Goal: Task Accomplishment & Management: Manage account settings

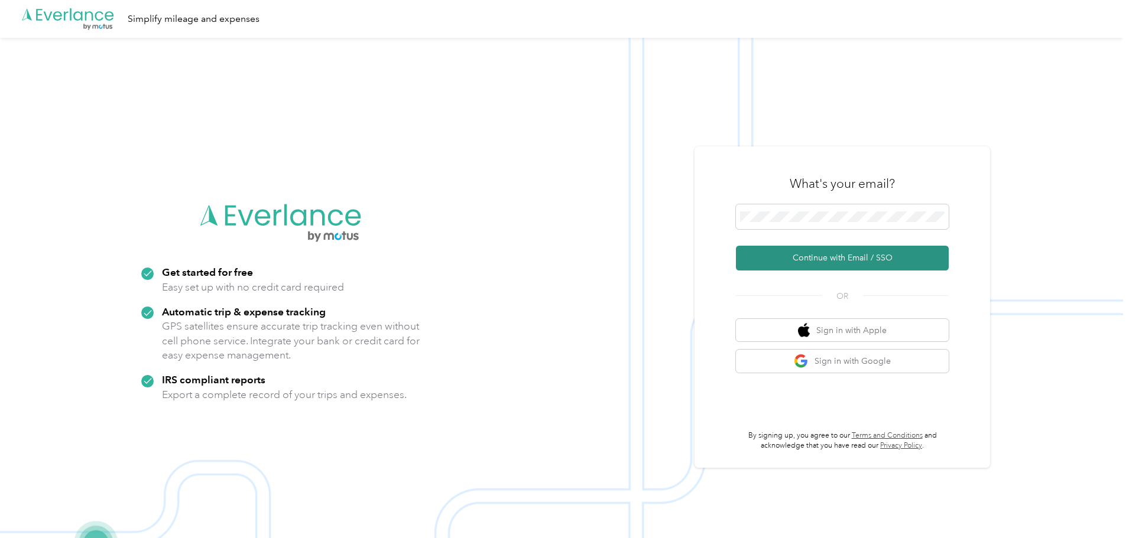
click at [764, 249] on button "Continue with Email / SSO" at bounding box center [842, 258] width 213 height 25
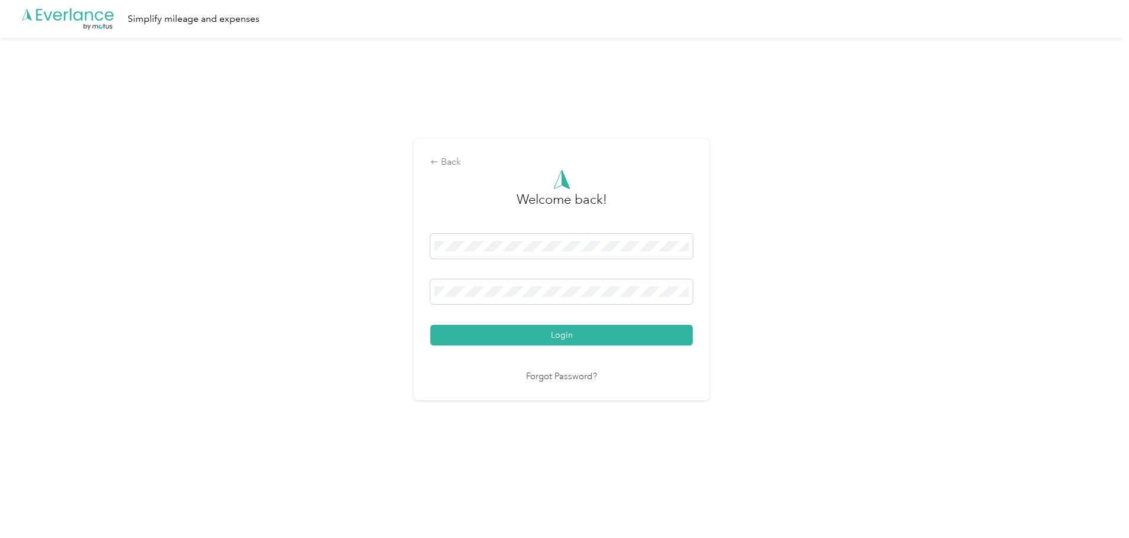
click at [485, 332] on button "Login" at bounding box center [561, 335] width 262 height 21
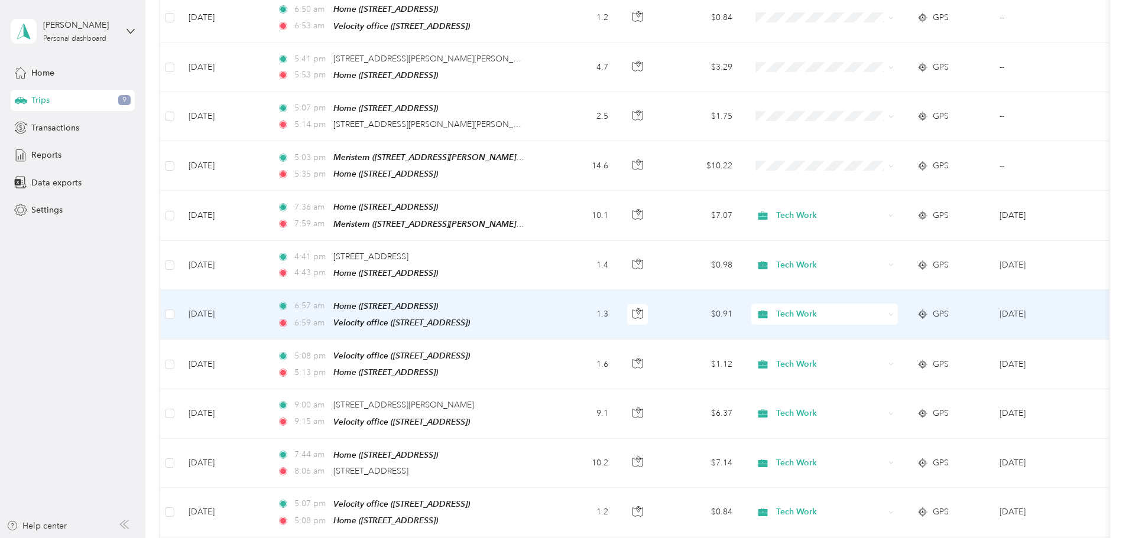
scroll to position [296, 0]
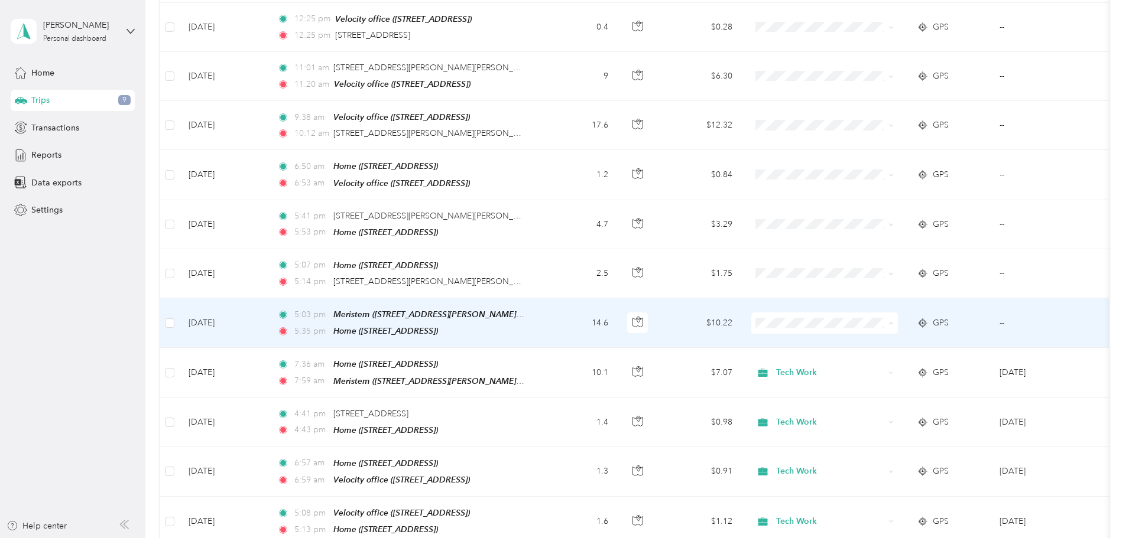
click at [880, 330] on li "Tech Work" at bounding box center [903, 339] width 147 height 21
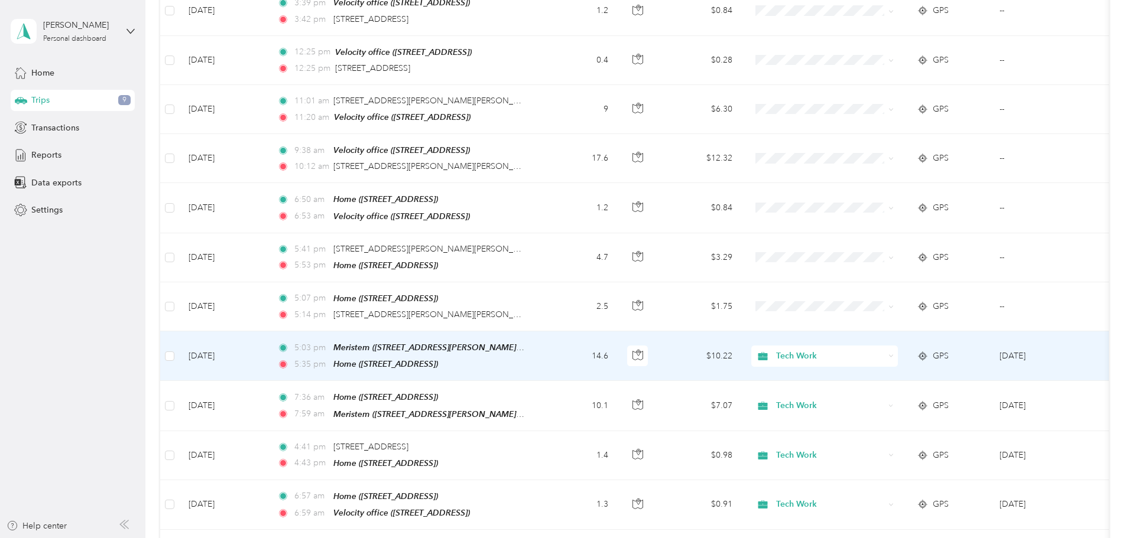
scroll to position [236, 0]
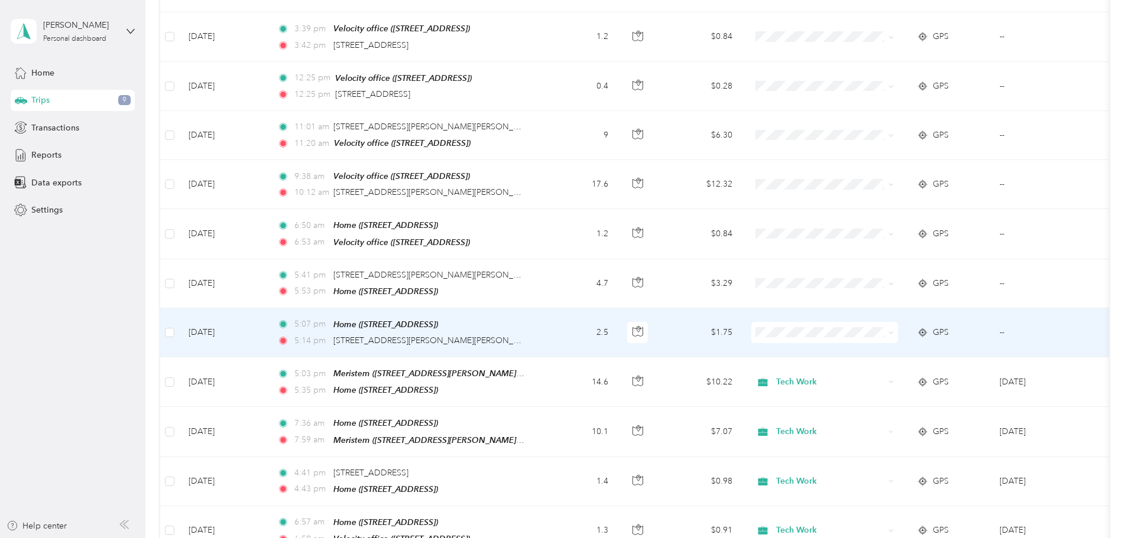
click at [618, 314] on td "2.5" at bounding box center [579, 333] width 78 height 49
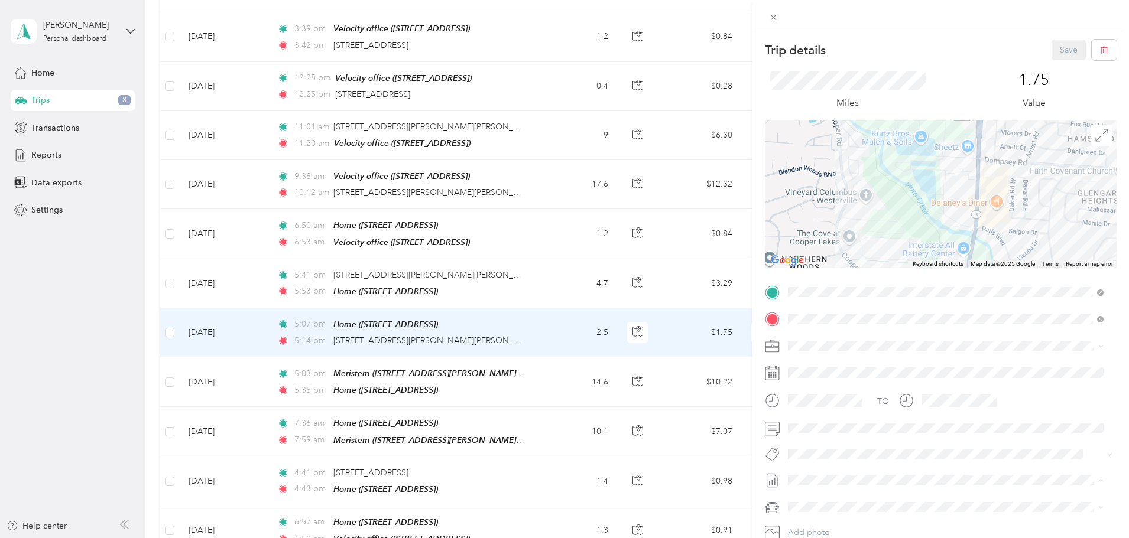
click at [649, 326] on div "Trip details Save This trip cannot be edited because it is either under review,…" at bounding box center [564, 269] width 1129 height 538
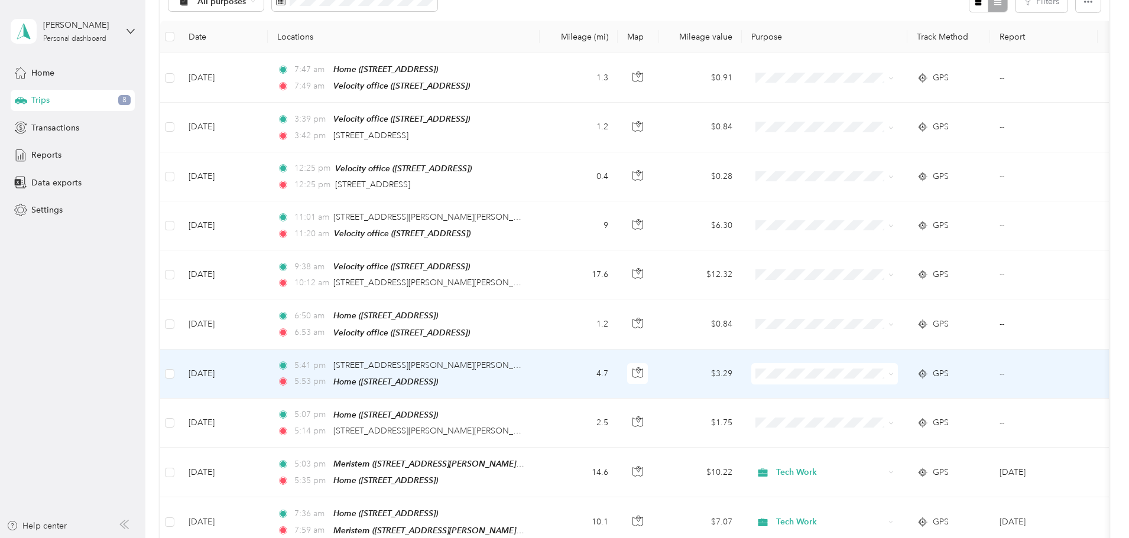
scroll to position [118, 0]
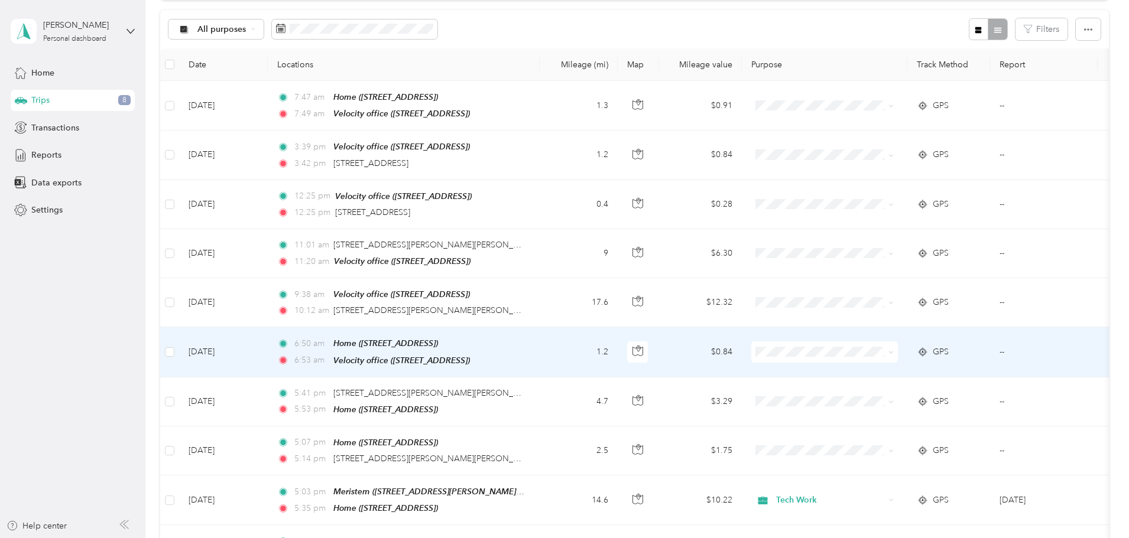
click at [618, 348] on td "1.2" at bounding box center [579, 352] width 78 height 50
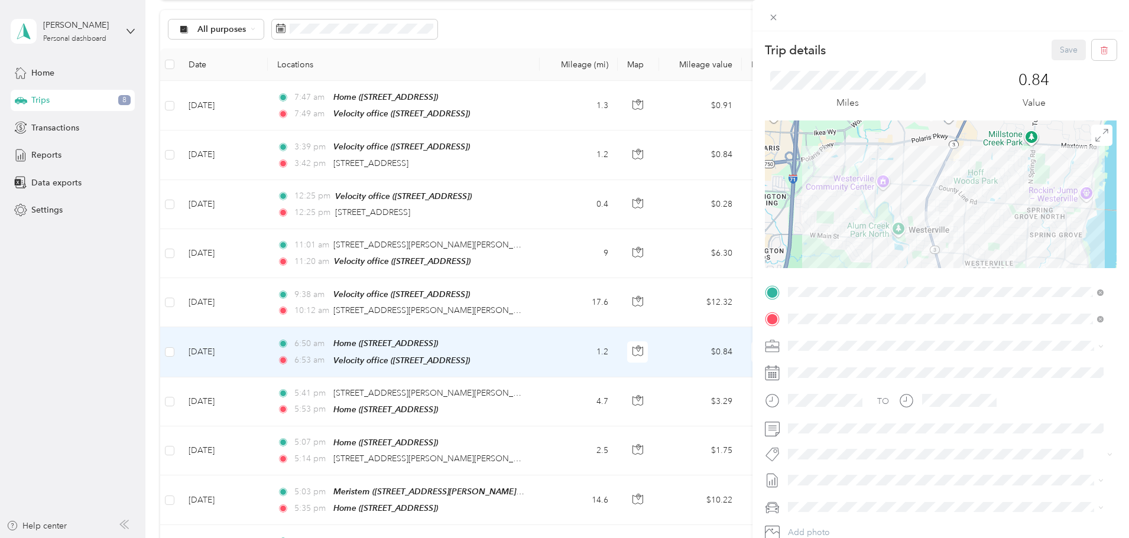
click at [634, 348] on div "Trip details Save This trip cannot be edited because it is either under review,…" at bounding box center [564, 269] width 1129 height 538
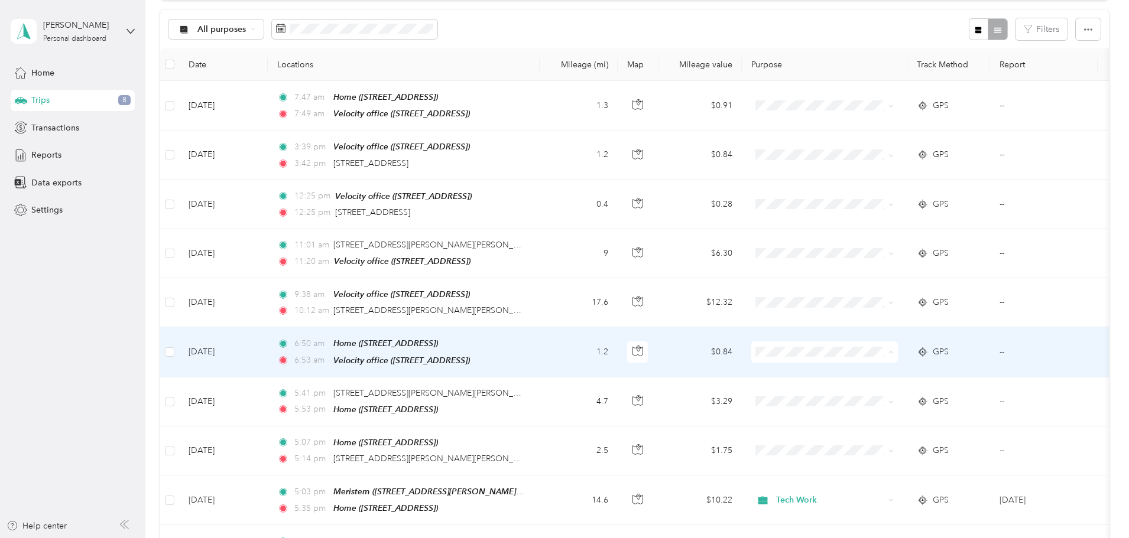
click at [855, 370] on span "Tech Work" at bounding box center [903, 370] width 130 height 12
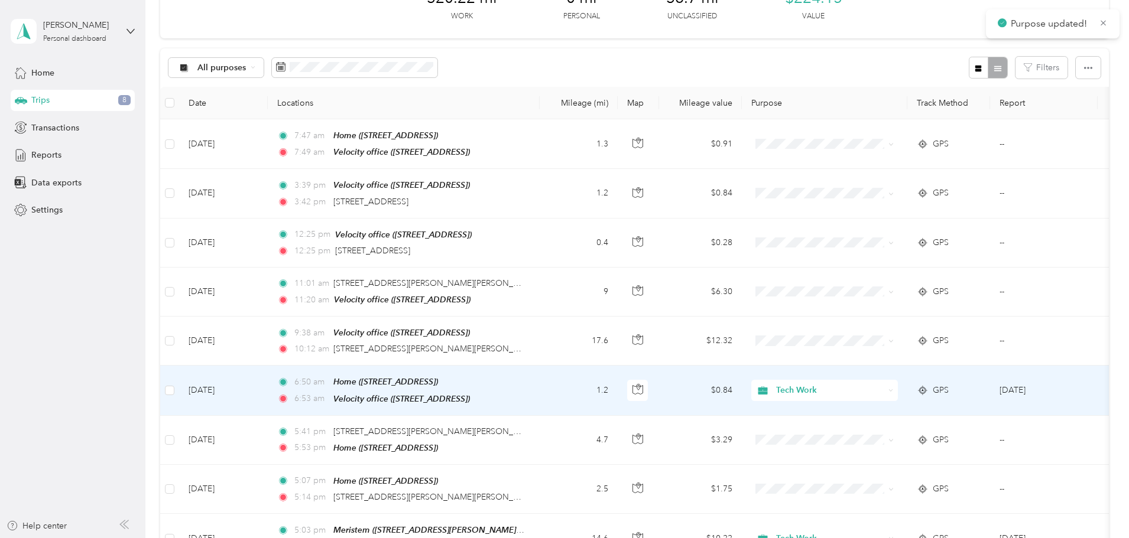
scroll to position [59, 0]
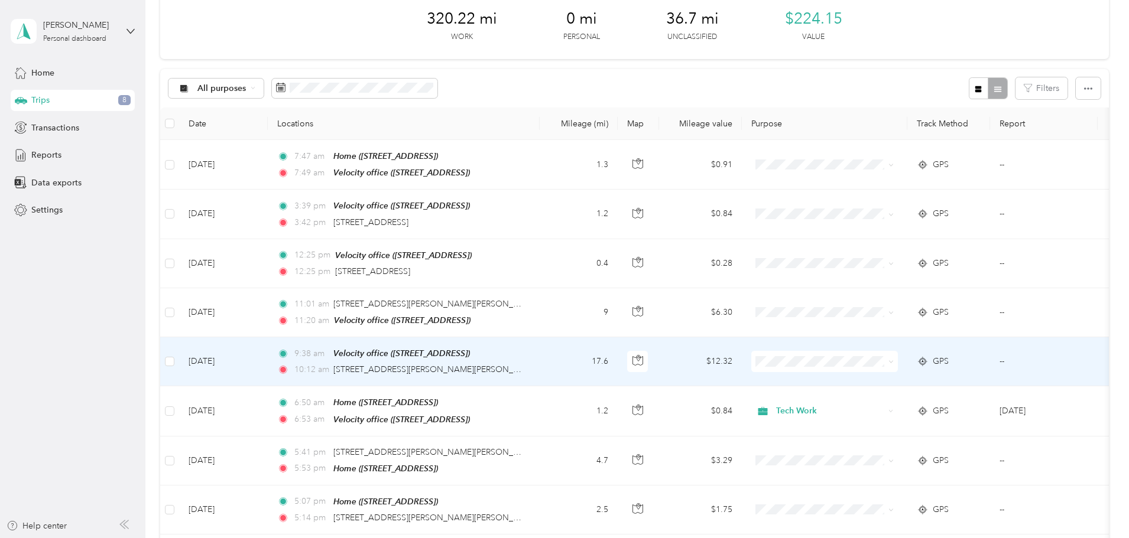
click at [618, 365] on td "17.6" at bounding box center [579, 362] width 78 height 49
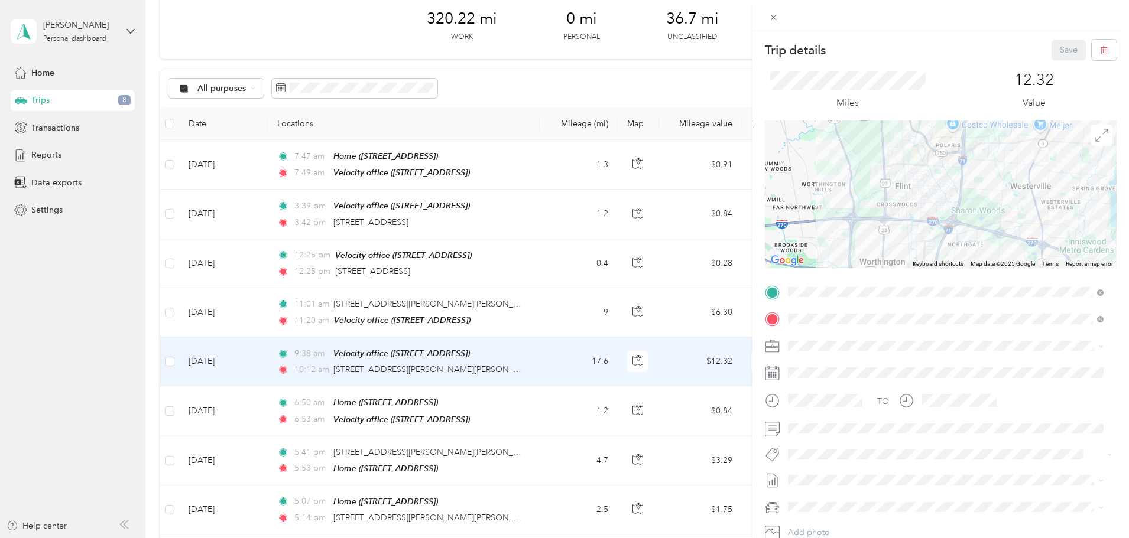
click at [626, 358] on div "Trip details Save This trip cannot be edited because it is either under review,…" at bounding box center [564, 269] width 1129 height 538
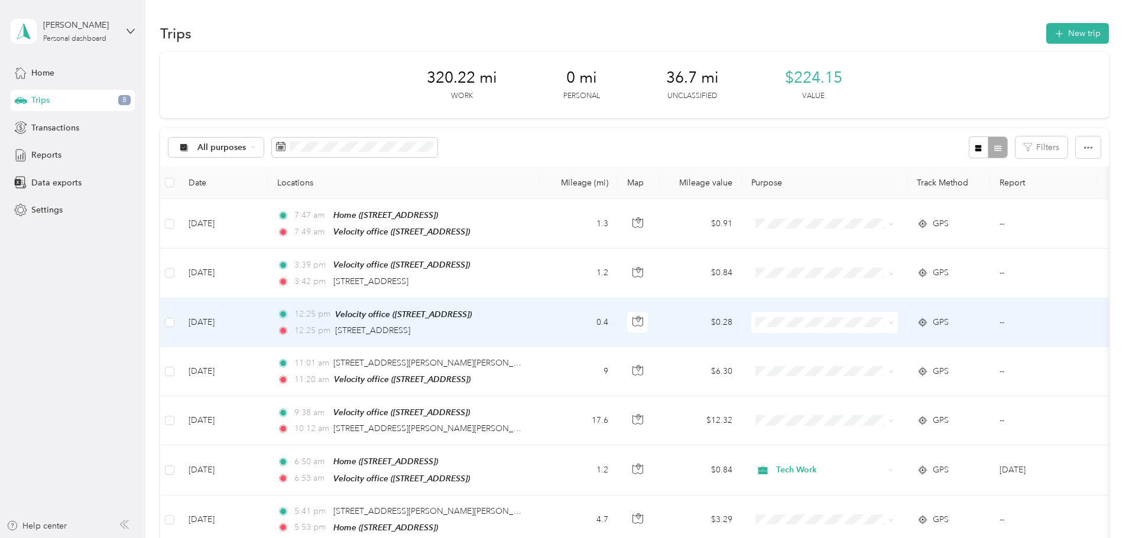
click at [618, 317] on td "0.4" at bounding box center [579, 323] width 78 height 49
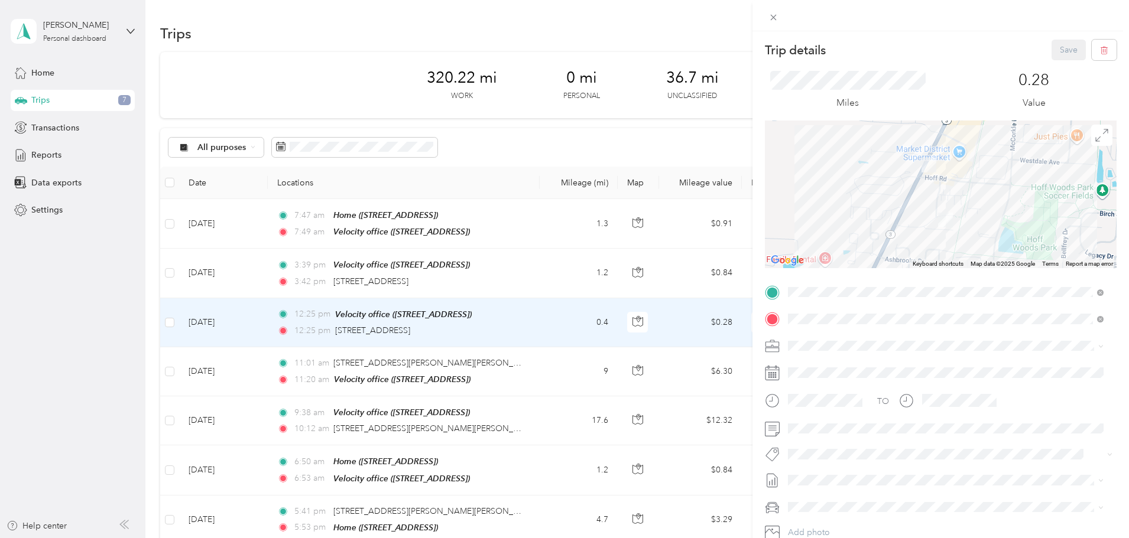
click at [658, 317] on div "Trip details Save This trip cannot be edited because it is either under review,…" at bounding box center [564, 269] width 1129 height 538
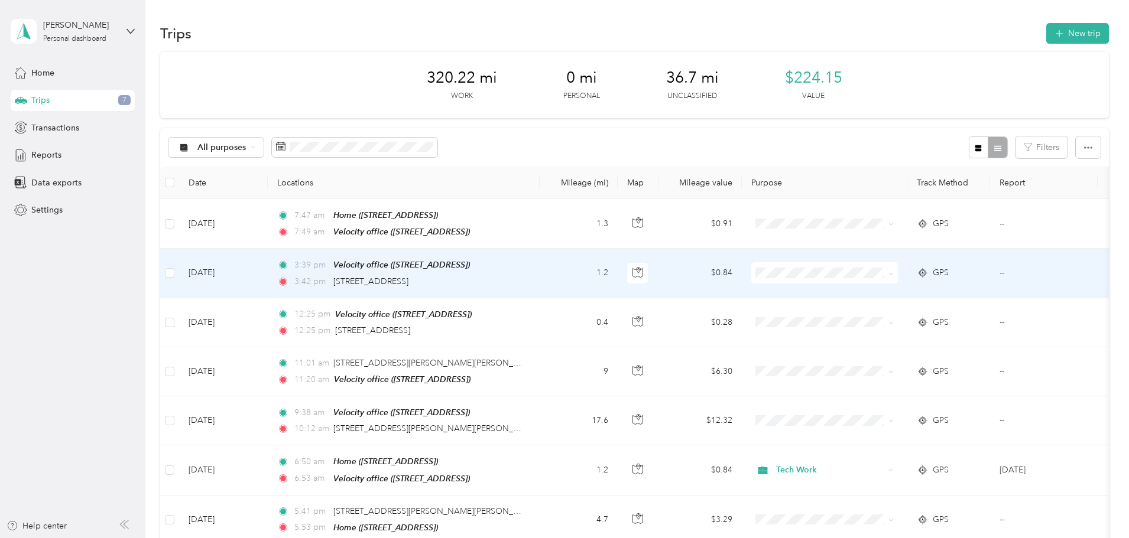
click at [618, 274] on td "1.2" at bounding box center [579, 273] width 78 height 49
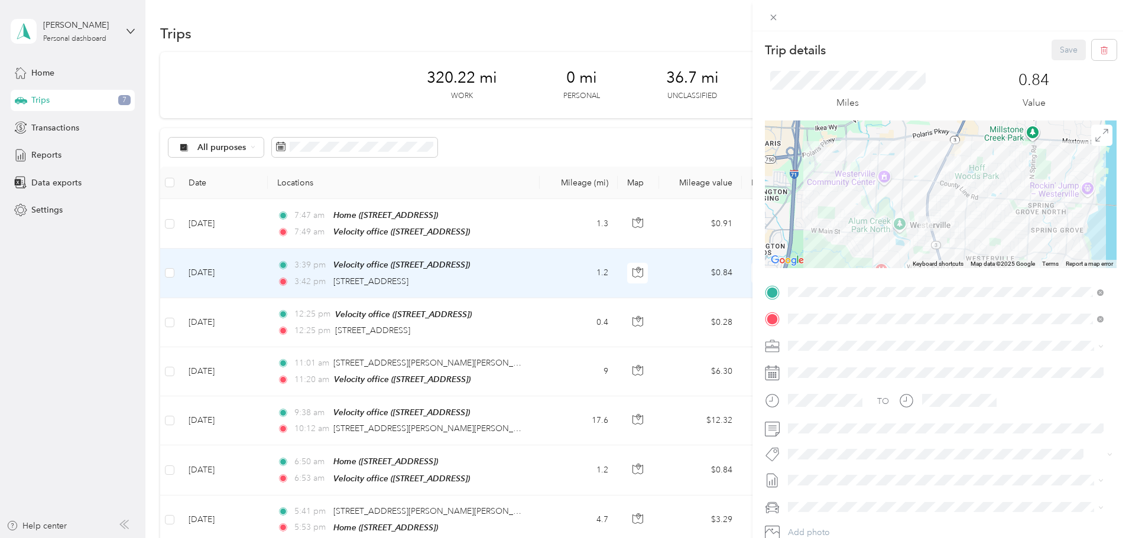
click at [638, 274] on div "Trip details Save This trip cannot be edited because it is either under review,…" at bounding box center [564, 269] width 1129 height 538
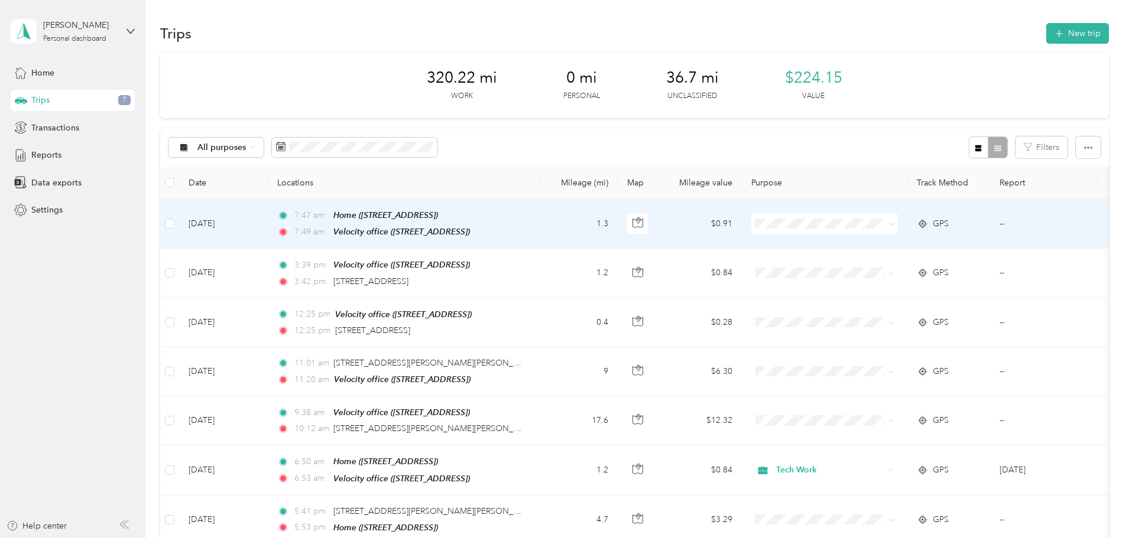
click at [865, 241] on span "Tech Work" at bounding box center [913, 243] width 109 height 12
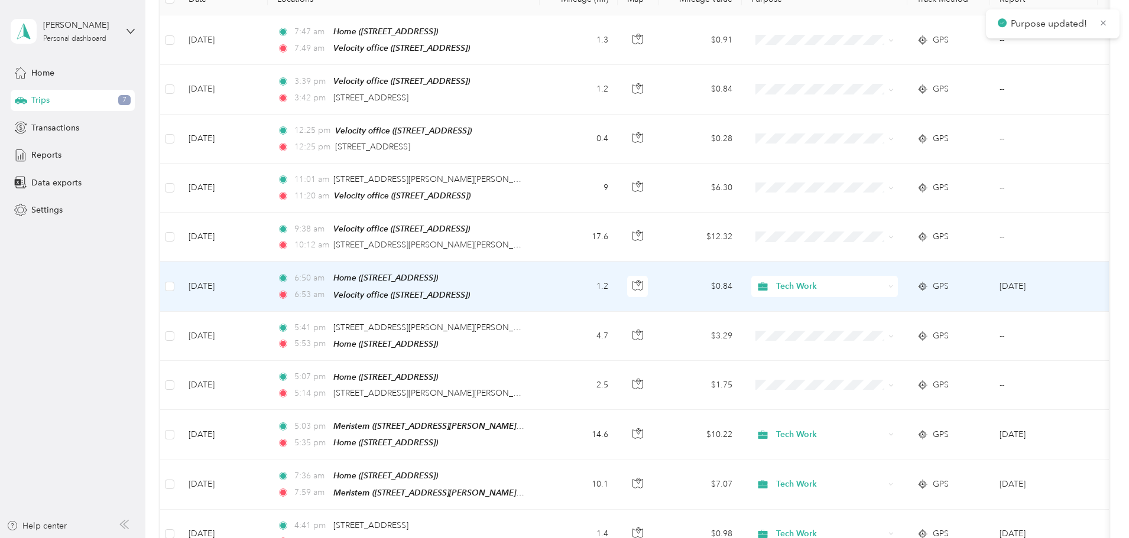
scroll to position [236, 0]
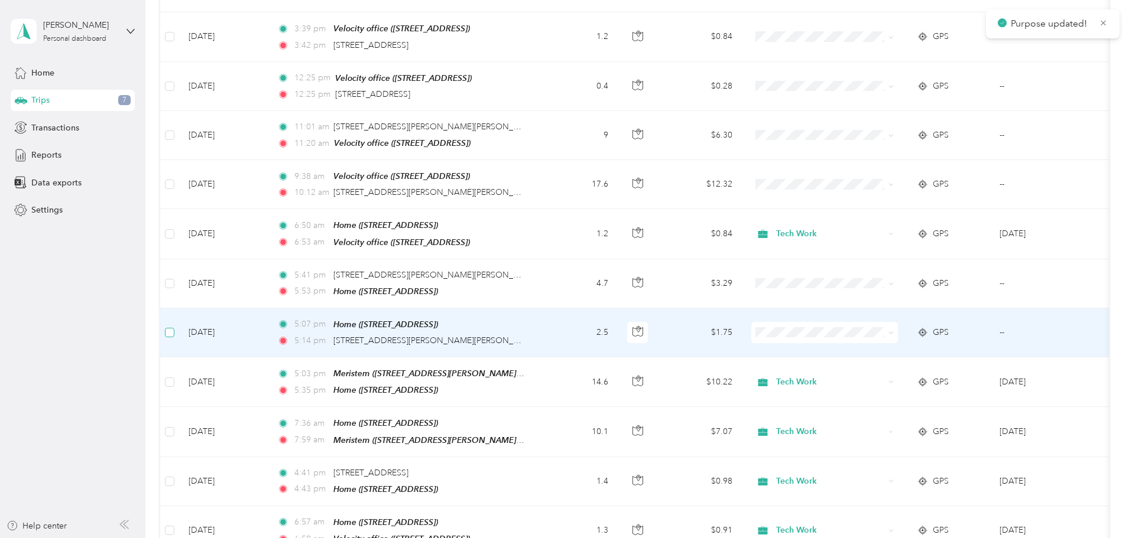
click at [174, 326] on label at bounding box center [169, 332] width 9 height 13
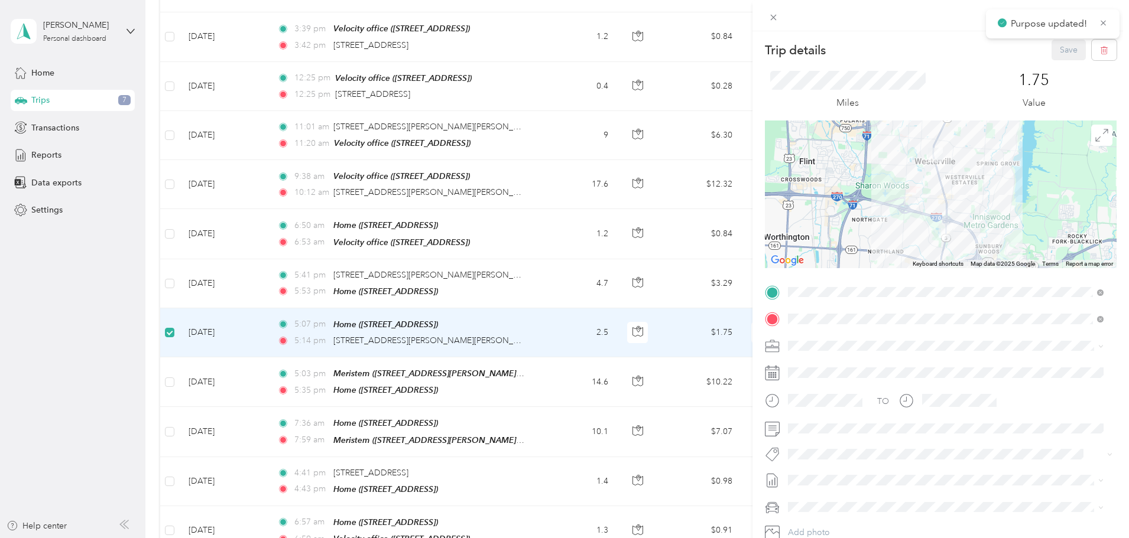
click at [248, 278] on div "Trip details Save This trip cannot be edited because it is either under review,…" at bounding box center [564, 269] width 1129 height 538
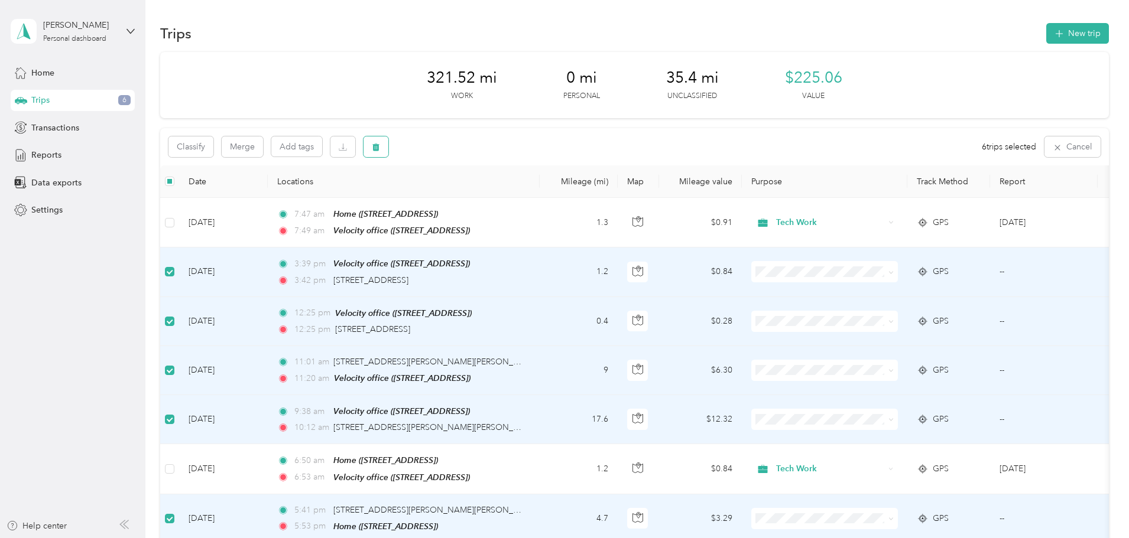
click at [380, 147] on icon "button" at bounding box center [376, 147] width 8 height 8
click at [536, 193] on button "Yes" at bounding box center [542, 196] width 23 height 19
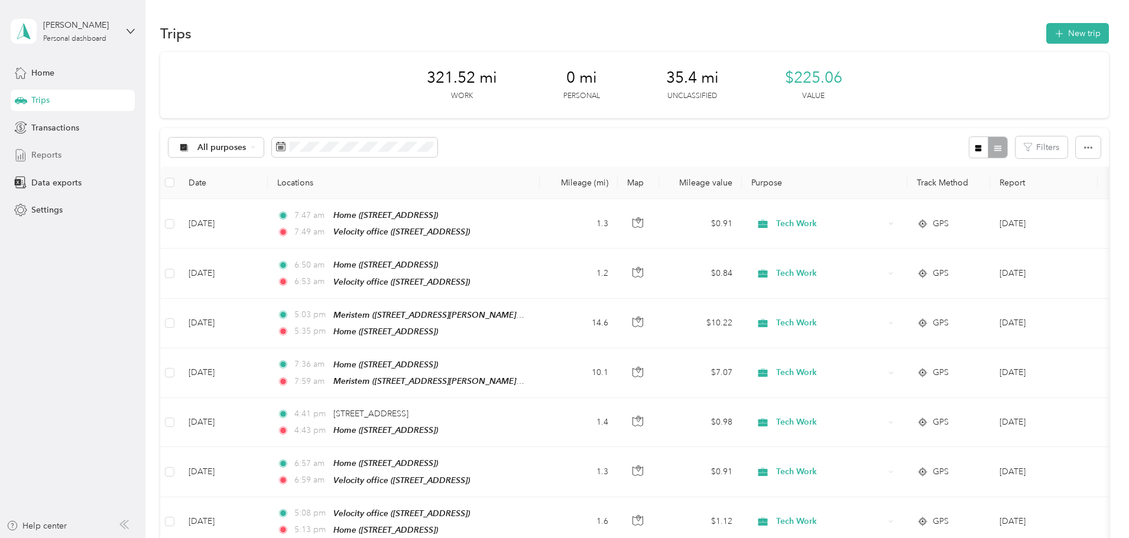
click at [64, 149] on div "Reports" at bounding box center [73, 155] width 124 height 21
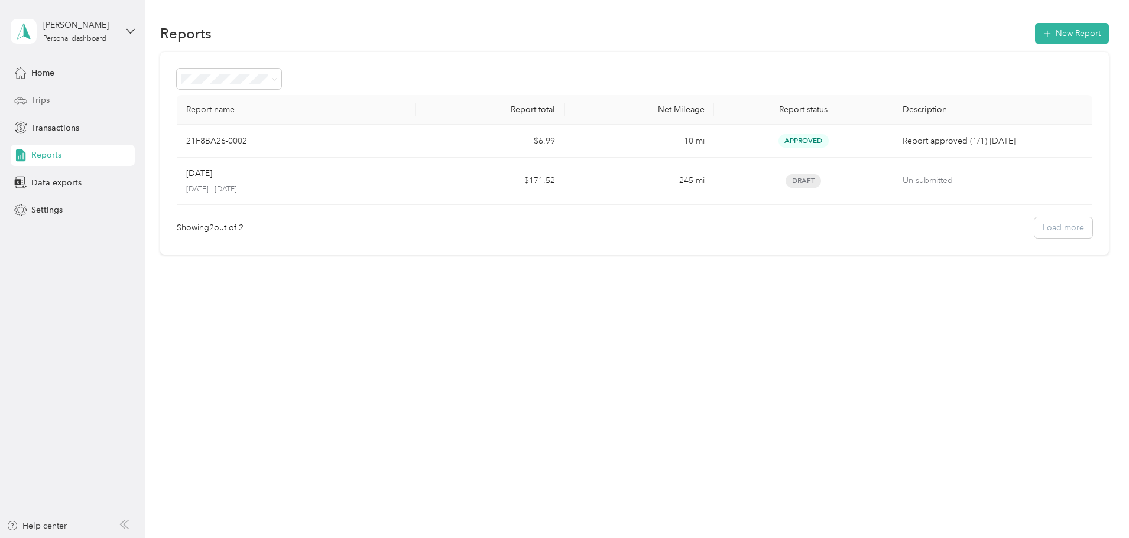
click at [37, 100] on span "Trips" at bounding box center [40, 100] width 18 height 12
